Goal: Information Seeking & Learning: Learn about a topic

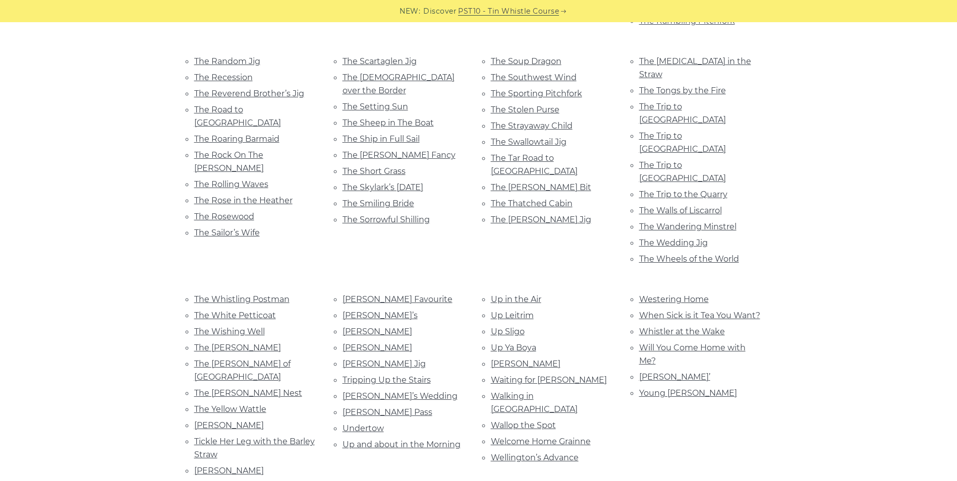
scroll to position [2169, 0]
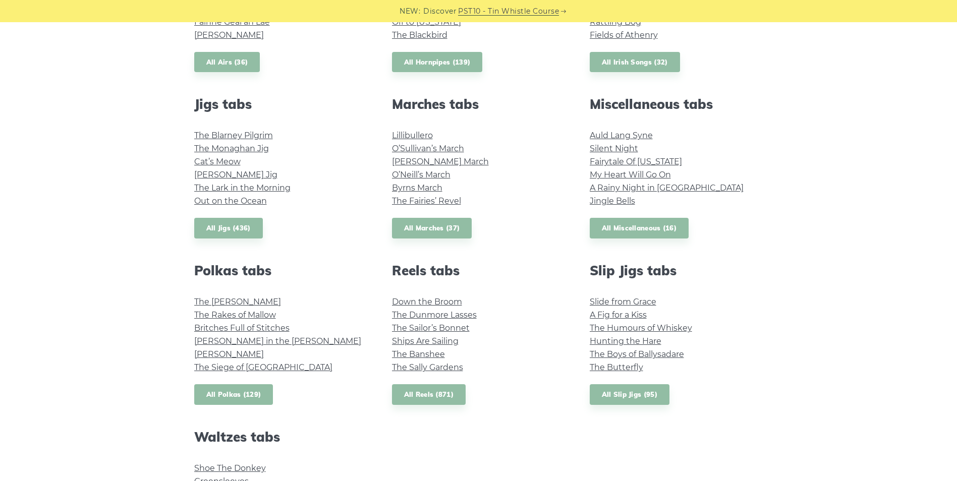
click at [251, 397] on link "All Polkas (129)" at bounding box center [233, 394] width 79 height 21
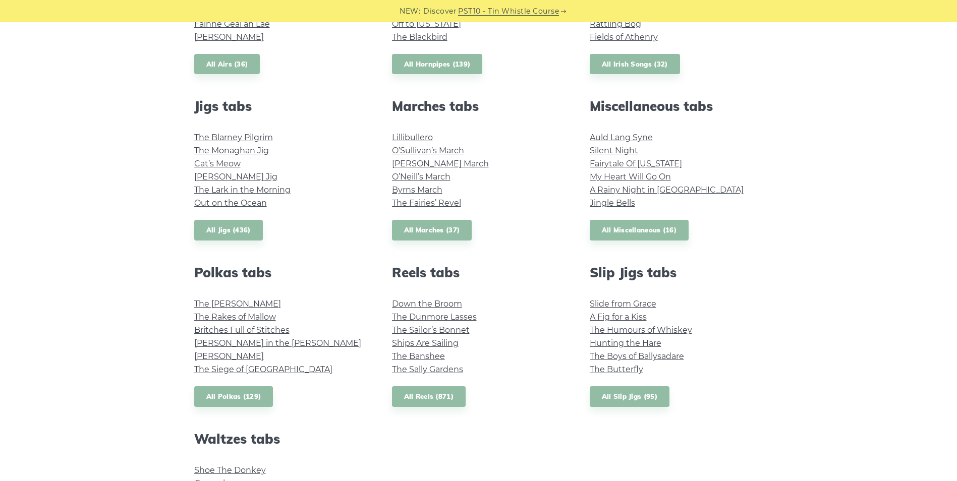
scroll to position [504, 0]
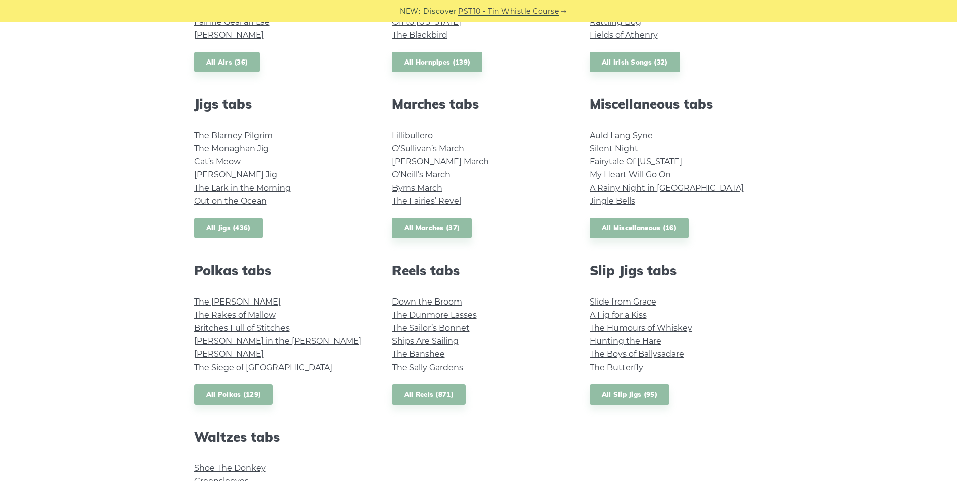
click at [220, 225] on link "All Jigs (436)" at bounding box center [228, 228] width 69 height 21
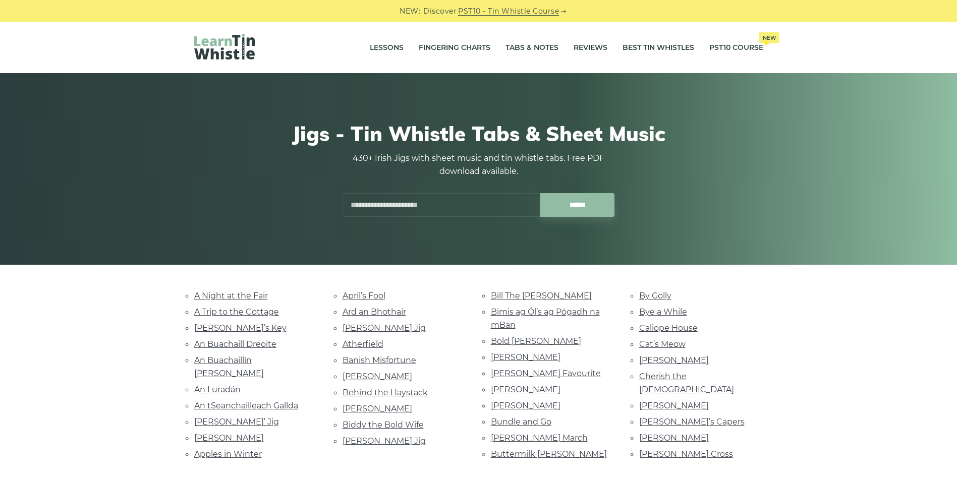
scroll to position [151, 0]
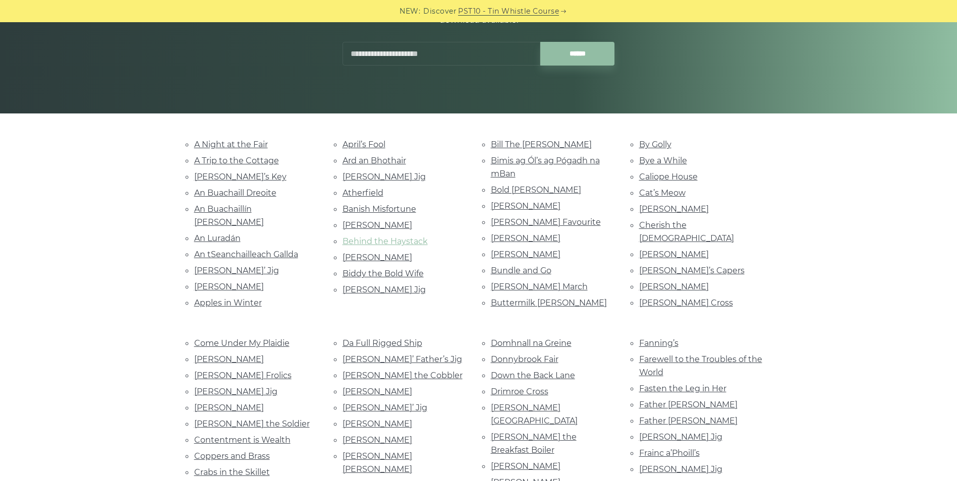
click at [378, 245] on link "Behind the Haystack" at bounding box center [385, 242] width 85 height 10
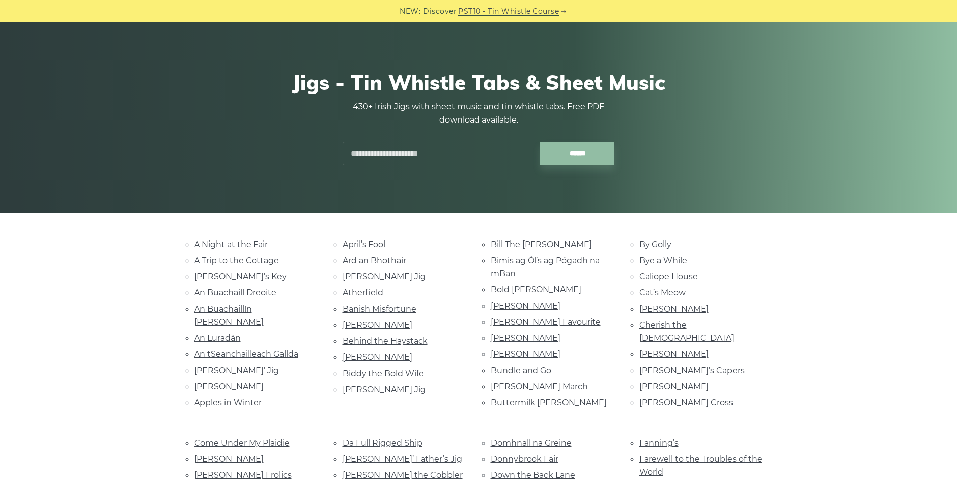
scroll to position [101, 0]
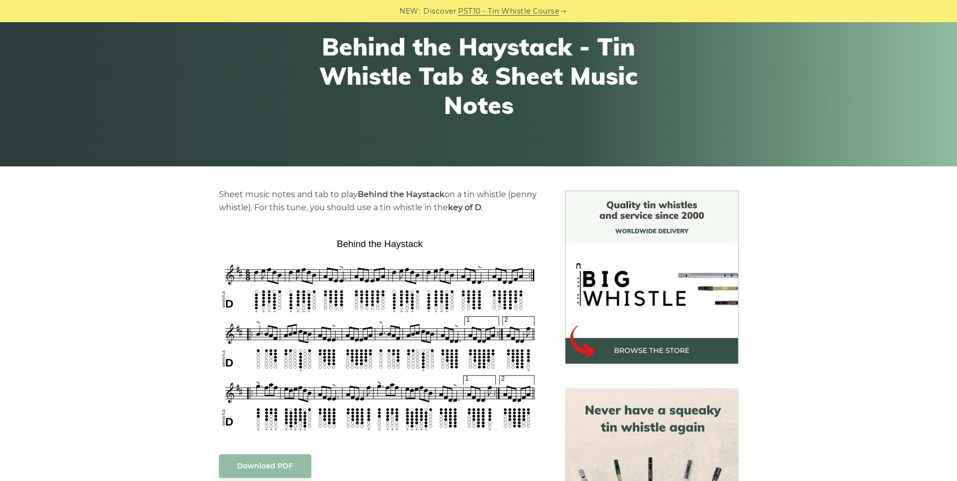
scroll to position [202, 0]
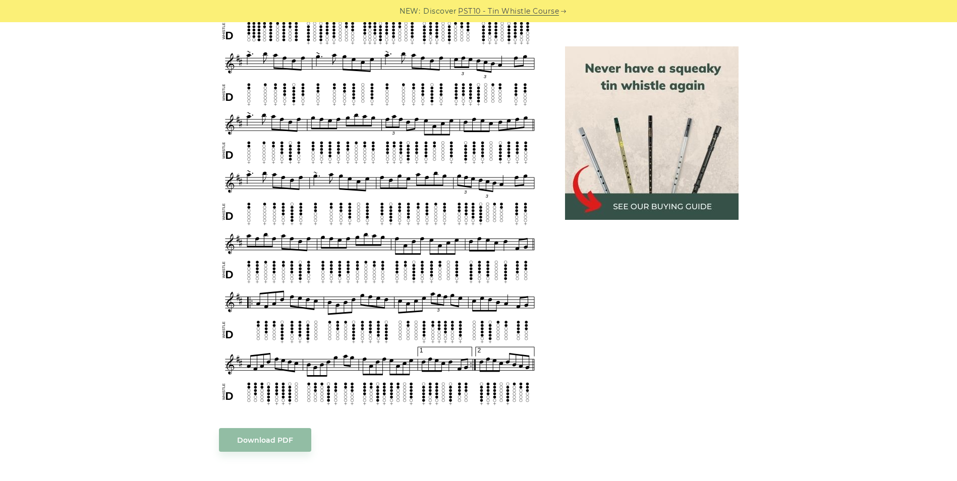
scroll to position [757, 0]
